Goal: Check status

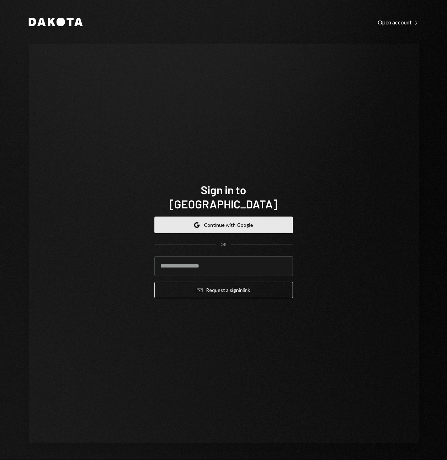
click at [219, 216] on button "Google Continue with Google" at bounding box center [223, 224] width 139 height 17
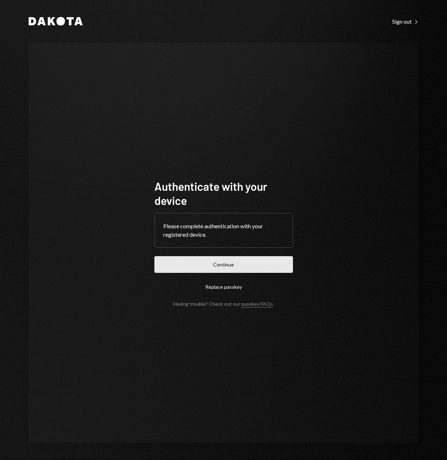
click at [206, 269] on button "Continue" at bounding box center [223, 264] width 139 height 17
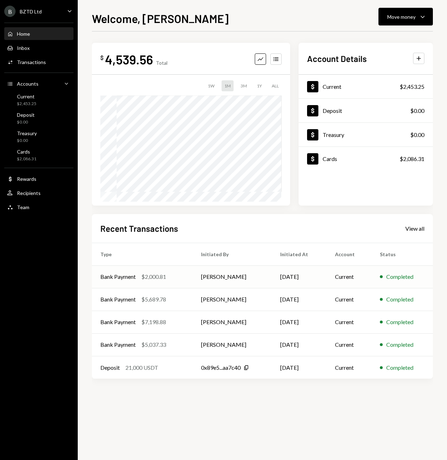
click at [152, 281] on div "$2,000.81" at bounding box center [153, 276] width 25 height 8
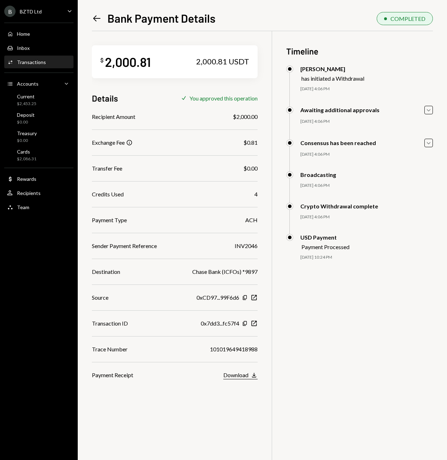
click at [249, 376] on div "Download" at bounding box center [235, 374] width 25 height 7
